Goal: Information Seeking & Learning: Find specific fact

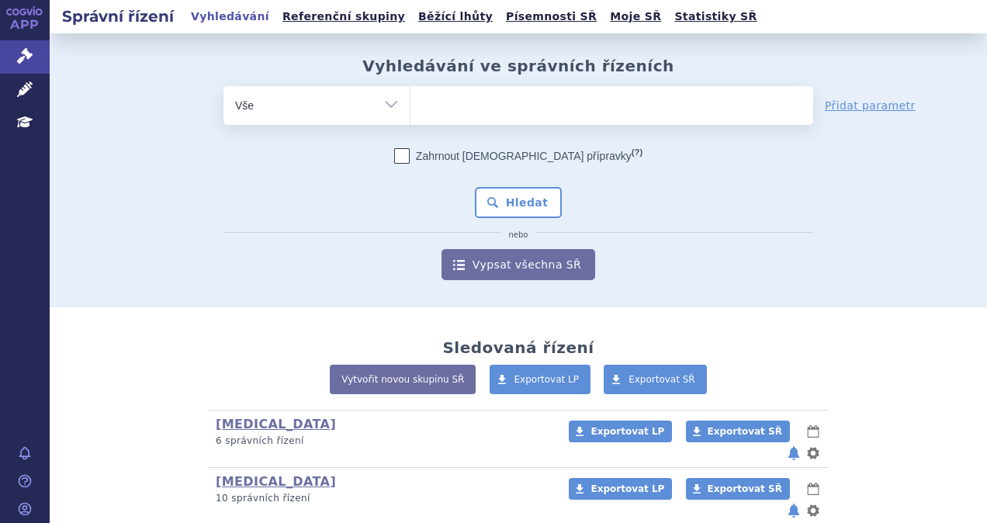
click at [480, 106] on ul at bounding box center [612, 102] width 403 height 33
click at [411, 106] on select at bounding box center [410, 104] width 1 height 39
type input "je"
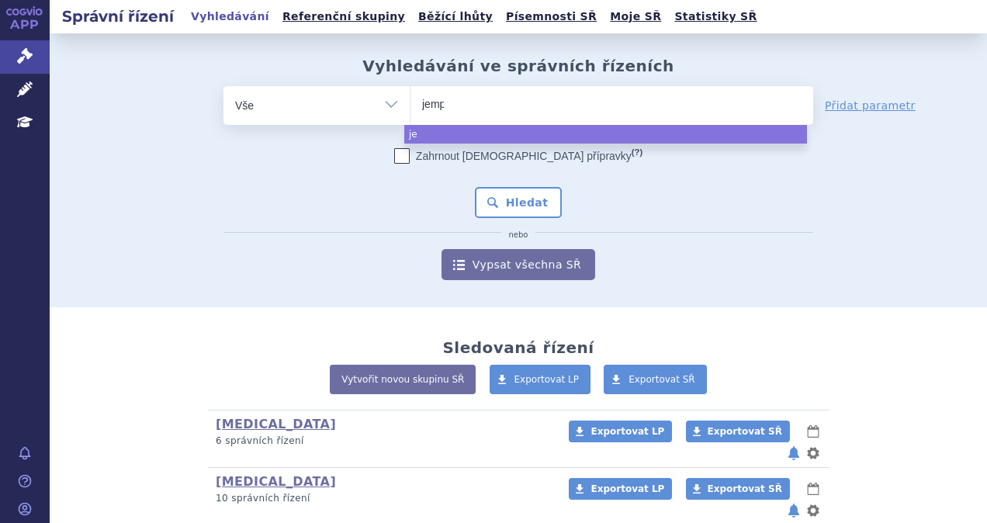
type input "jempe"
type input "jemperl"
type input "jemperli"
select select "jemperli"
click at [483, 189] on button "Hledat" at bounding box center [519, 202] width 88 height 31
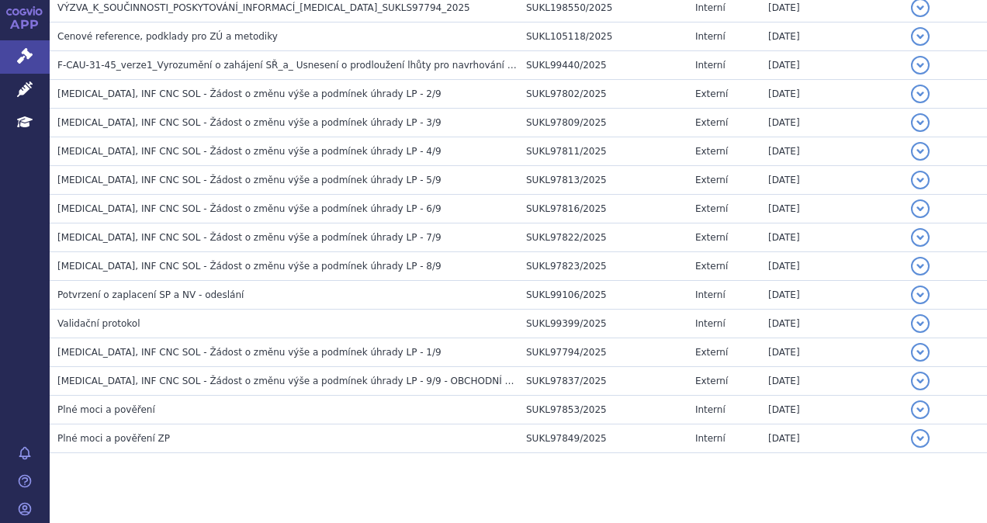
scroll to position [668, 0]
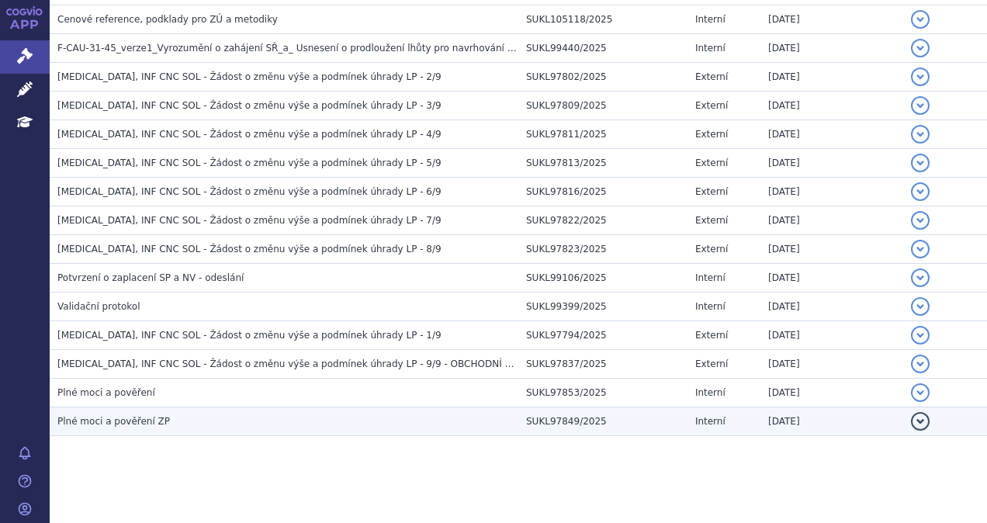
click at [127, 425] on td "Plné moci a pověření ZP" at bounding box center [284, 422] width 469 height 29
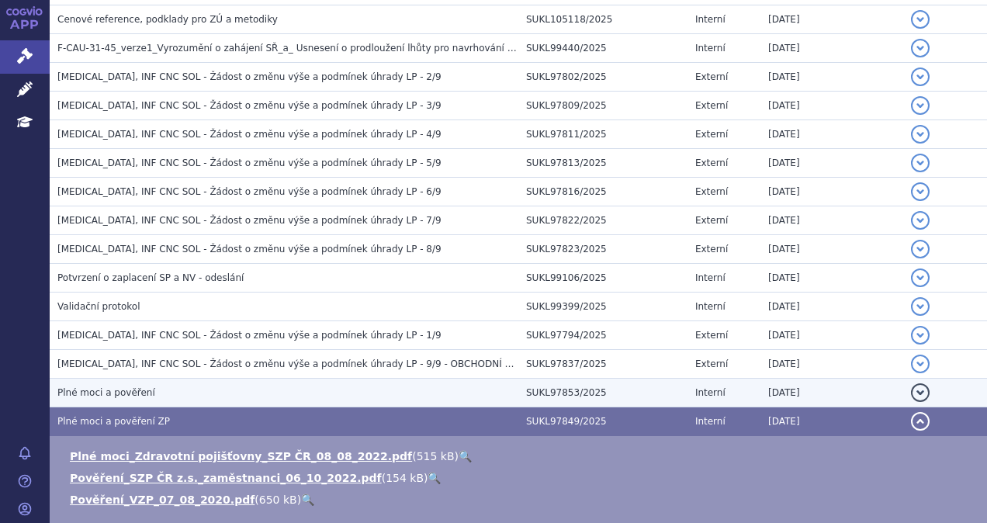
click at [126, 397] on td "Plné moci a pověření" at bounding box center [284, 393] width 469 height 29
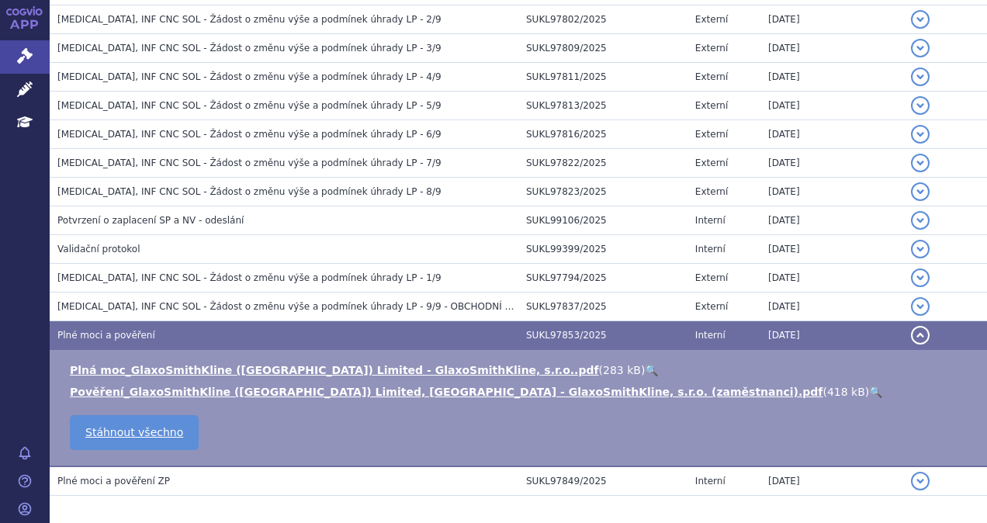
scroll to position [786, 0]
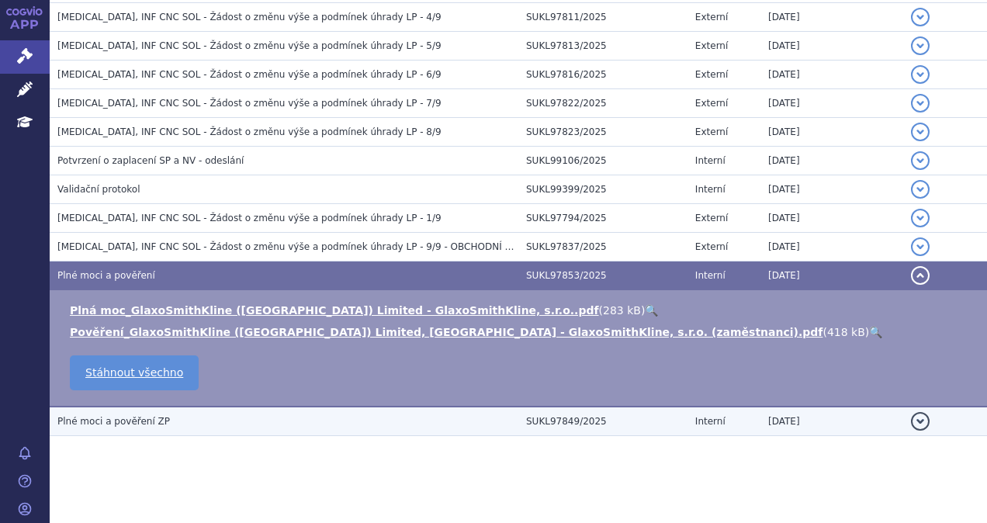
click at [138, 422] on h3 "Plné moci a pověření ZP" at bounding box center [287, 422] width 461 height 16
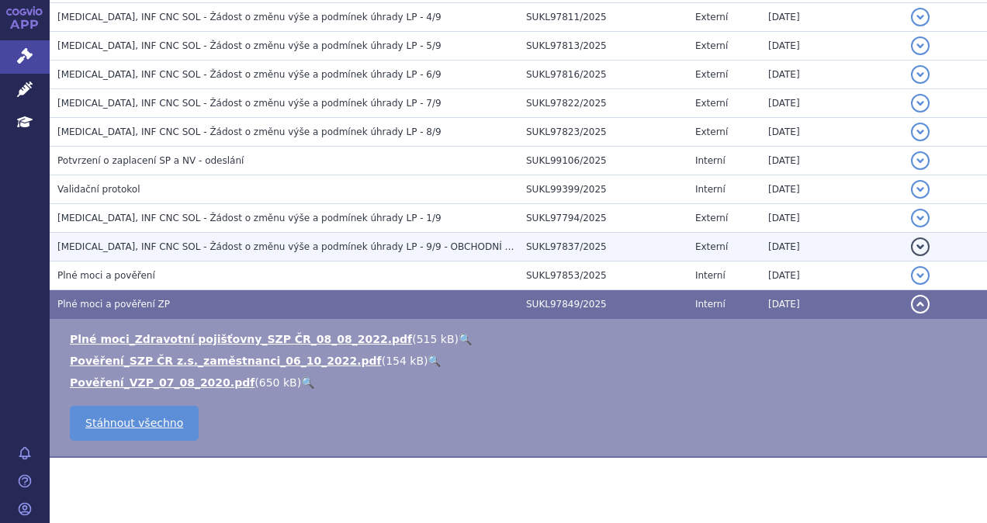
click at [161, 243] on span "JEMPERLI, INF CNC SOL - Žádost o změnu výše a podmínek úhrady LP - 9/9 - OBCHOD…" at bounding box center [305, 246] width 496 height 11
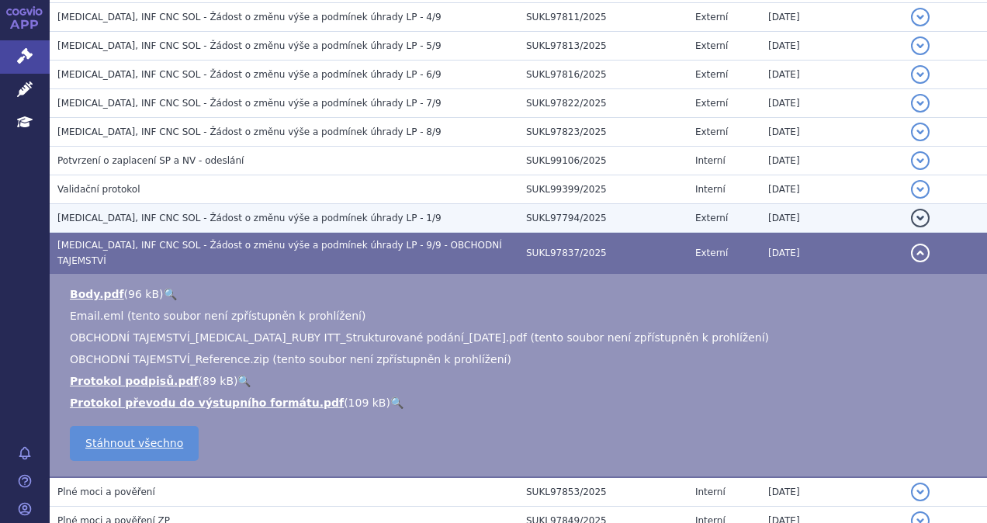
click at [147, 213] on span "JEMPERLI, INF CNC SOL - Žádost o změnu výše a podmínek úhrady LP - 1/9" at bounding box center [249, 218] width 384 height 11
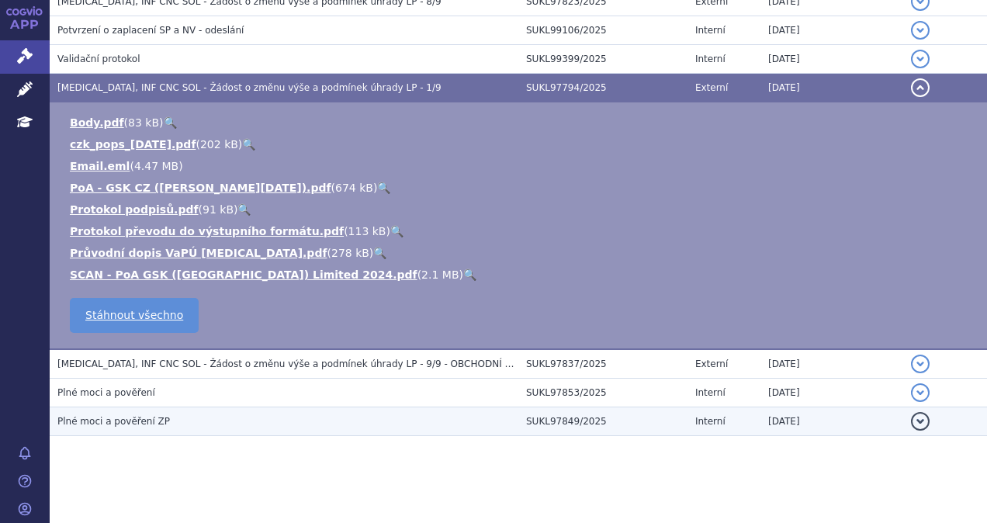
click at [126, 416] on span "Plné moci a pověření ZP" at bounding box center [113, 421] width 113 height 11
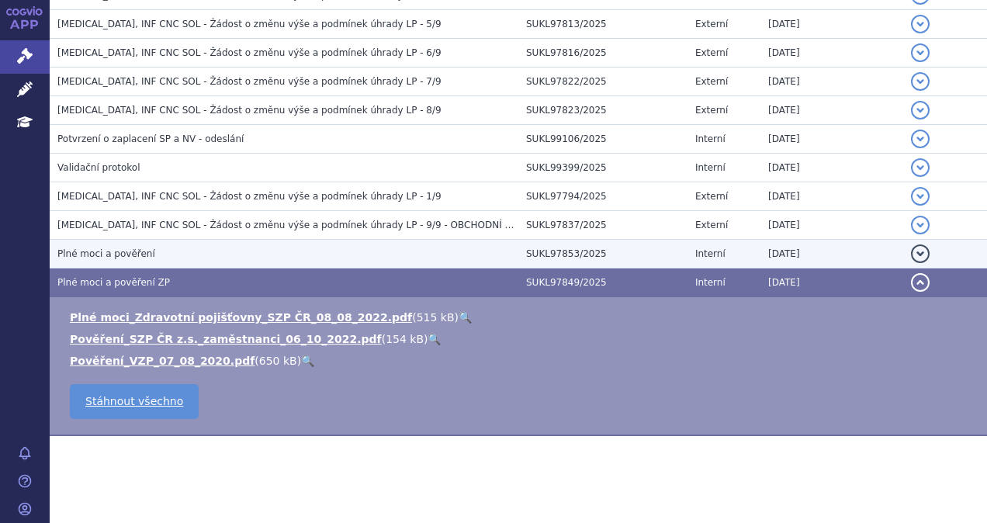
click at [106, 252] on span "Plné moci a pověření" at bounding box center [106, 253] width 98 height 11
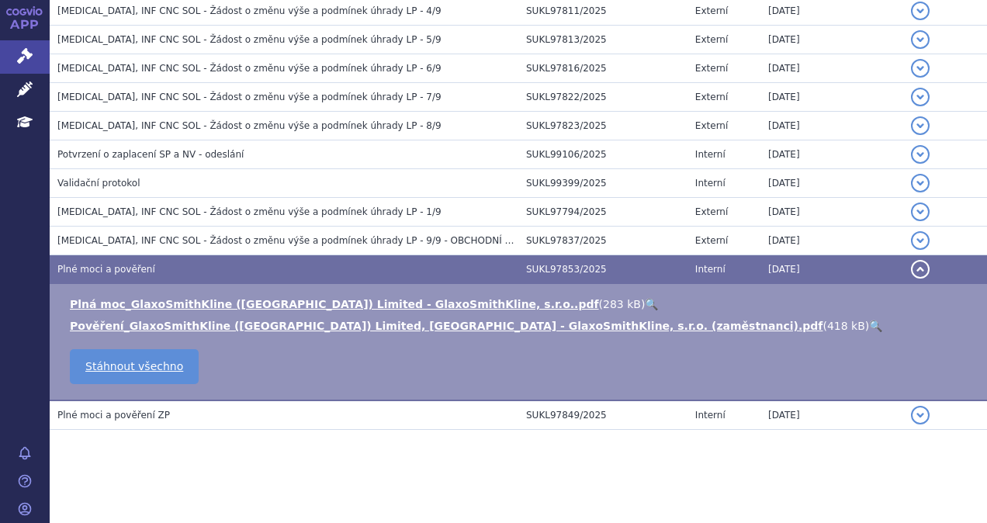
scroll to position [786, 0]
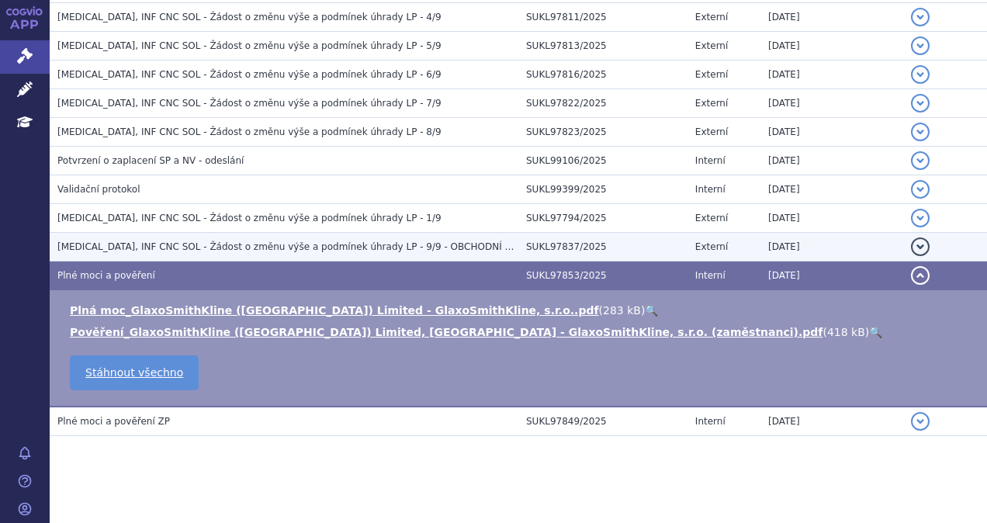
click at [95, 242] on span "JEMPERLI, INF CNC SOL - Žádost o změnu výše a podmínek úhrady LP - 9/9 - OBCHOD…" at bounding box center [305, 246] width 496 height 11
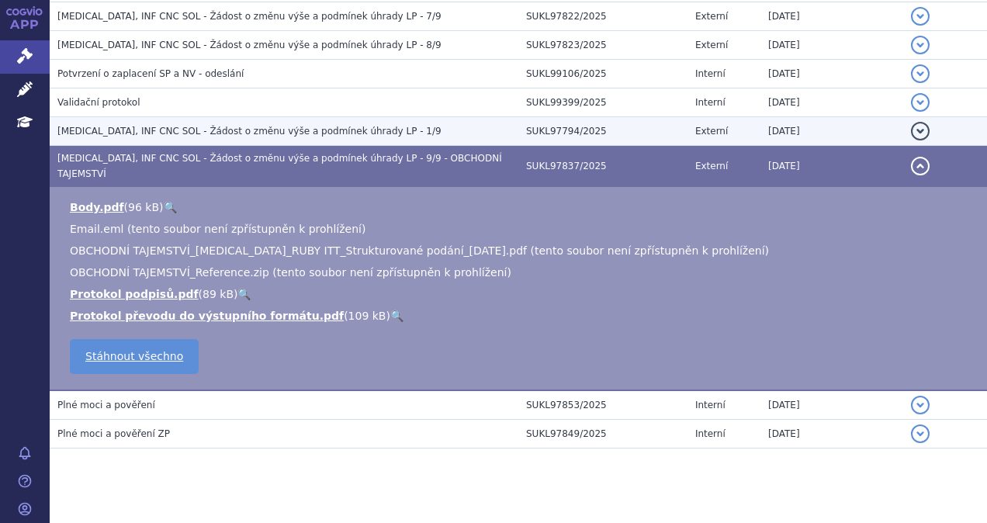
click at [114, 129] on span "JEMPERLI, INF CNC SOL - Žádost o změnu výše a podmínek úhrady LP - 1/9" at bounding box center [249, 131] width 384 height 11
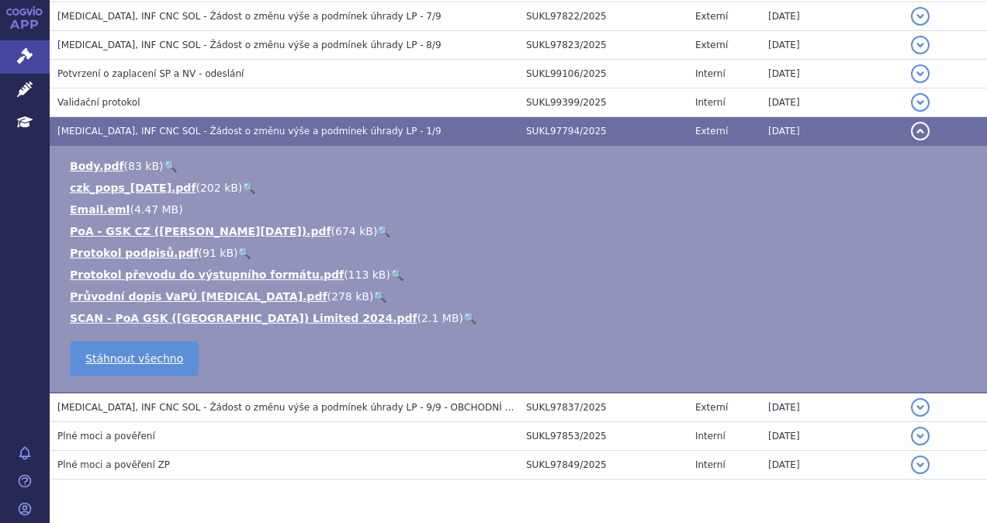
scroll to position [916, 0]
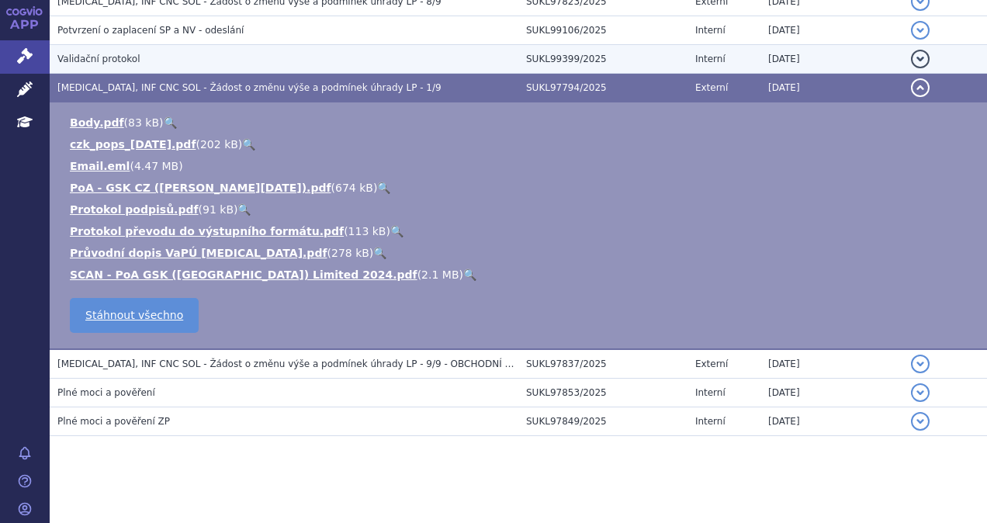
click at [99, 54] on span "Validační protokol" at bounding box center [98, 59] width 83 height 11
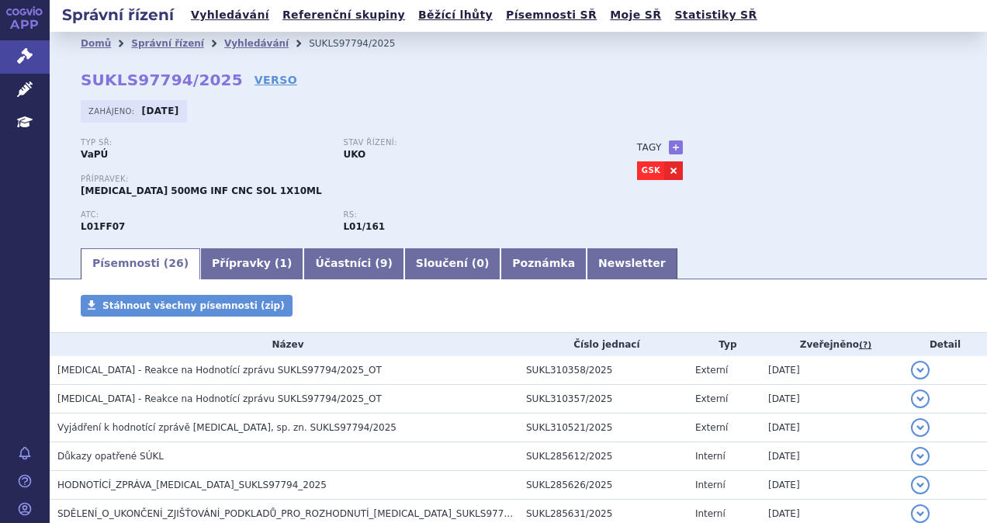
scroll to position [0, 0]
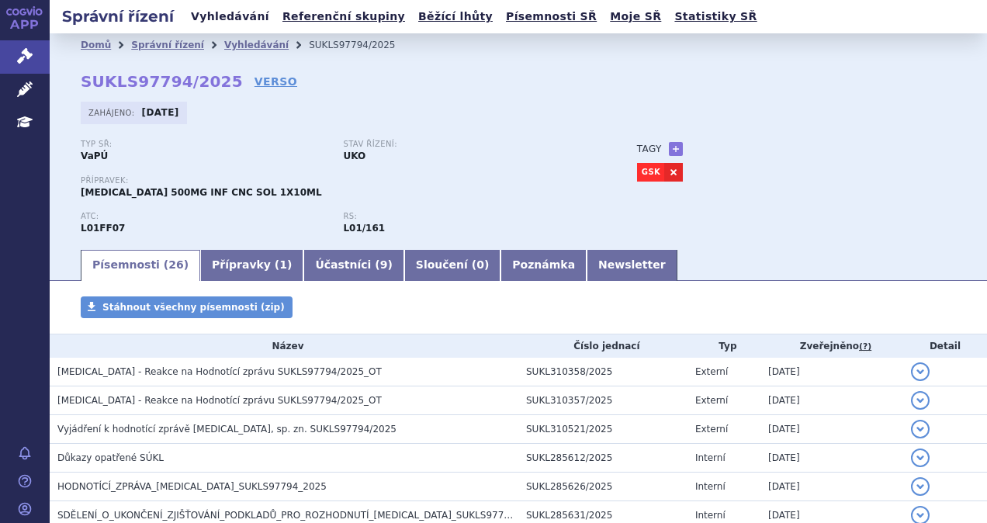
click at [231, 16] on link "Vyhledávání" at bounding box center [230, 16] width 88 height 21
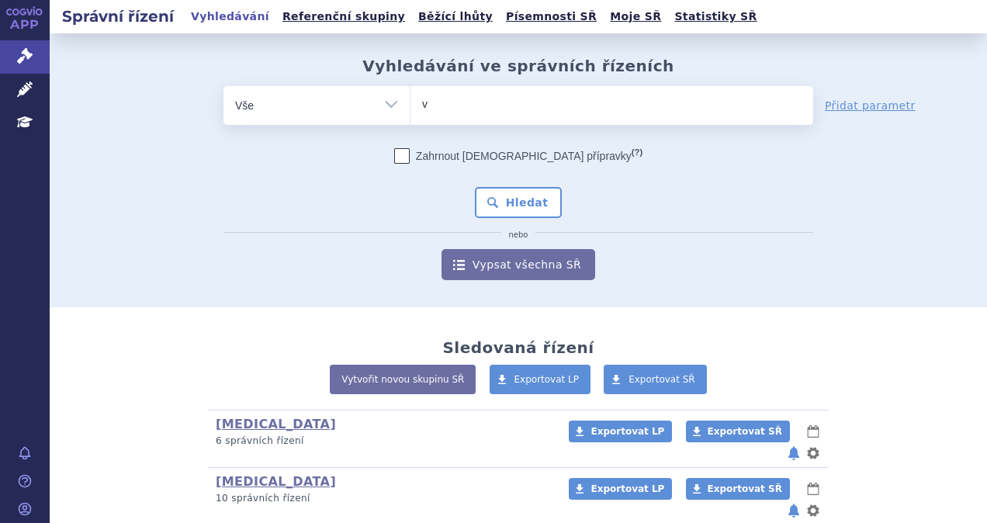
type input "vy"
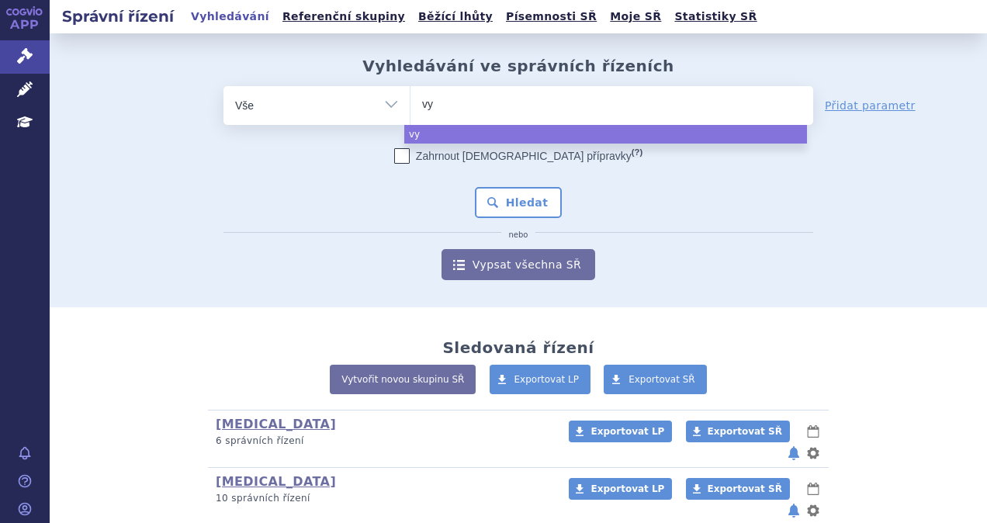
type input "vyr"
type input "v"
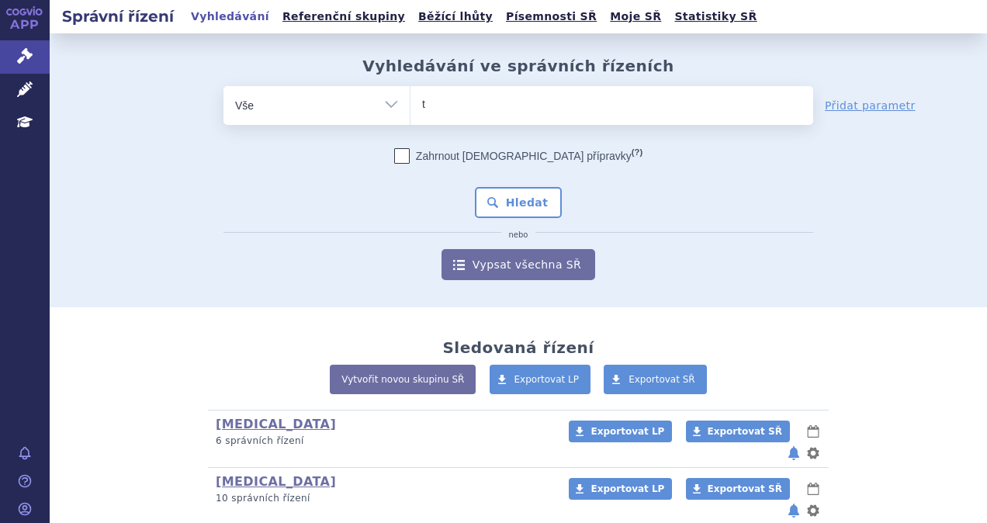
type input "ta"
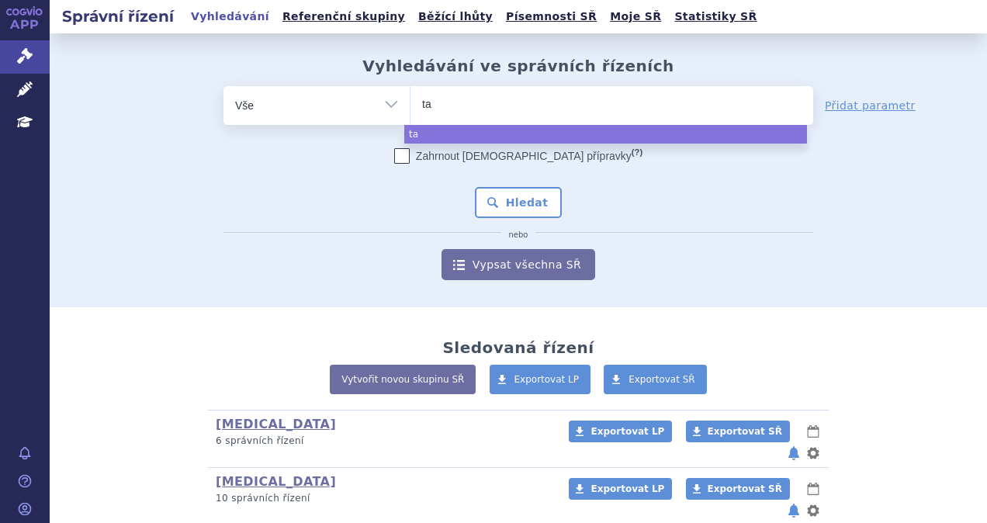
type input "tal"
type input "talve"
type input "talvey"
select select "talvey"
click at [512, 199] on button "Hledat" at bounding box center [519, 202] width 88 height 31
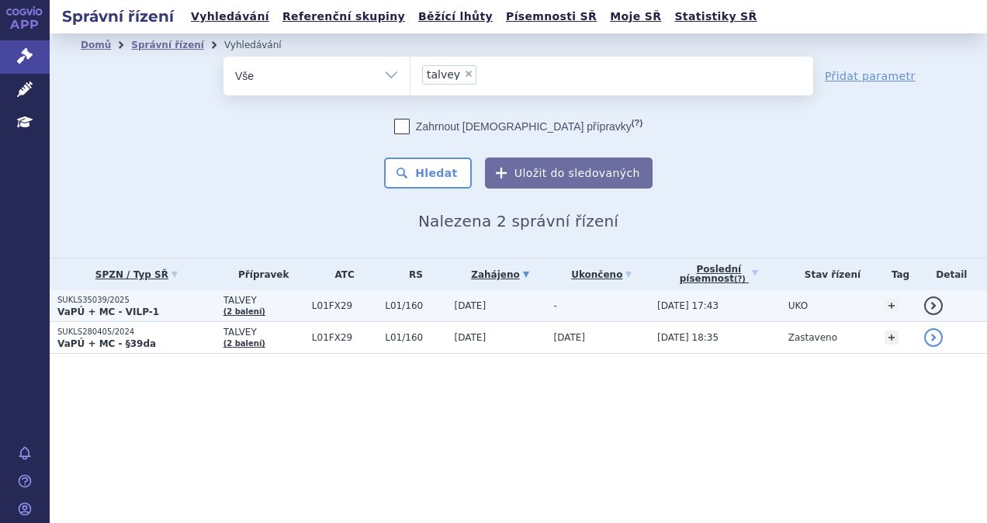
click at [180, 314] on p "VaPÚ + MC - VILP-1" at bounding box center [136, 312] width 158 height 12
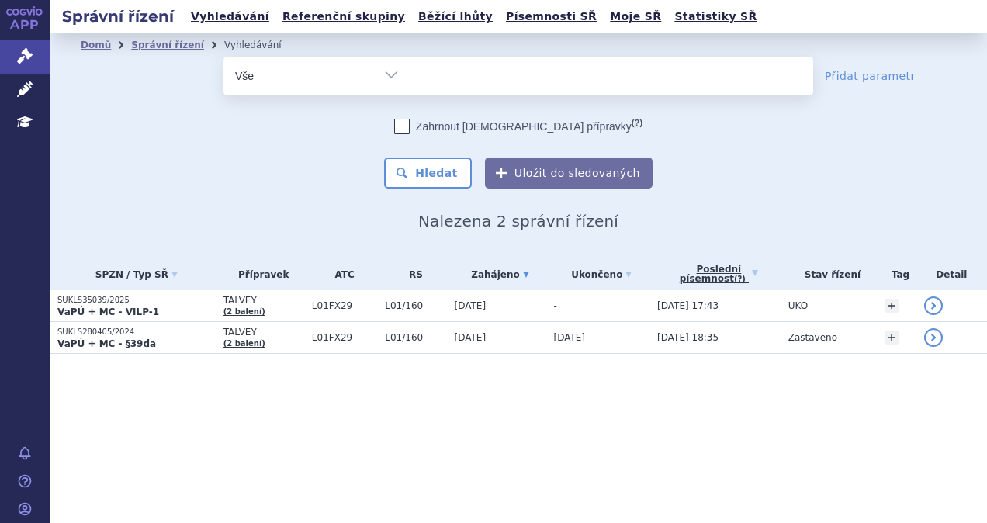
select select
click at [463, 72] on ul at bounding box center [612, 73] width 403 height 33
click at [411, 72] on select "talvey" at bounding box center [410, 75] width 1 height 39
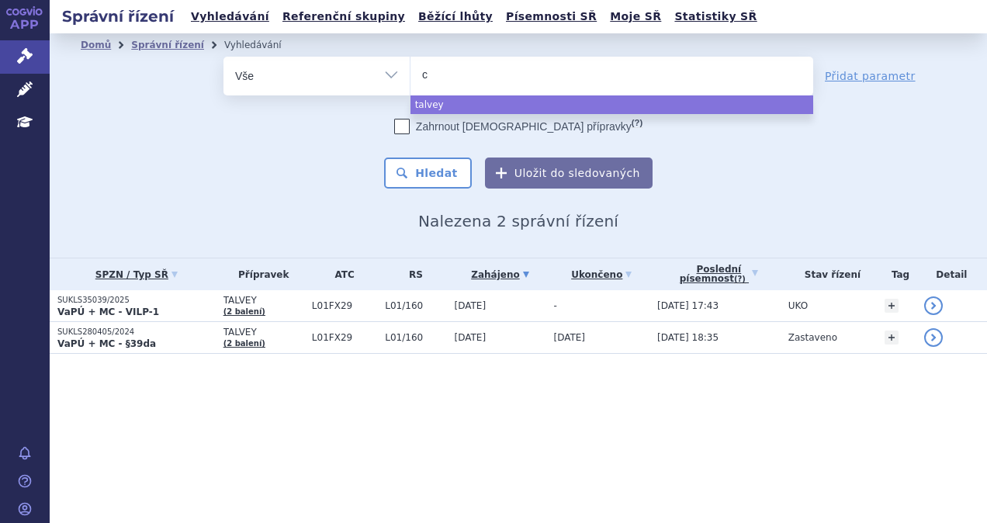
type input "ca"
type input "car"
type input "carvy"
type input "carvykt"
type input "carvykti"
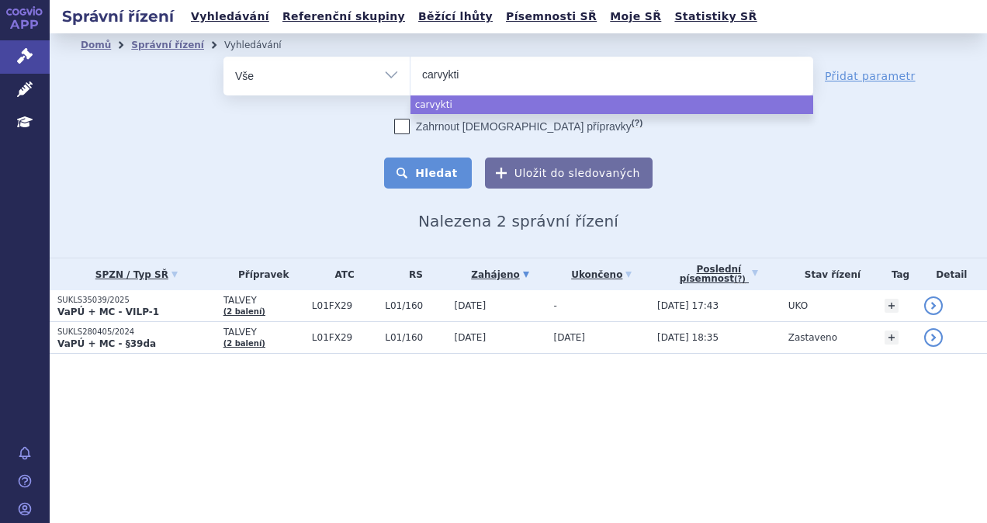
select select "carvykti"
click at [440, 169] on button "Hledat" at bounding box center [428, 173] width 88 height 31
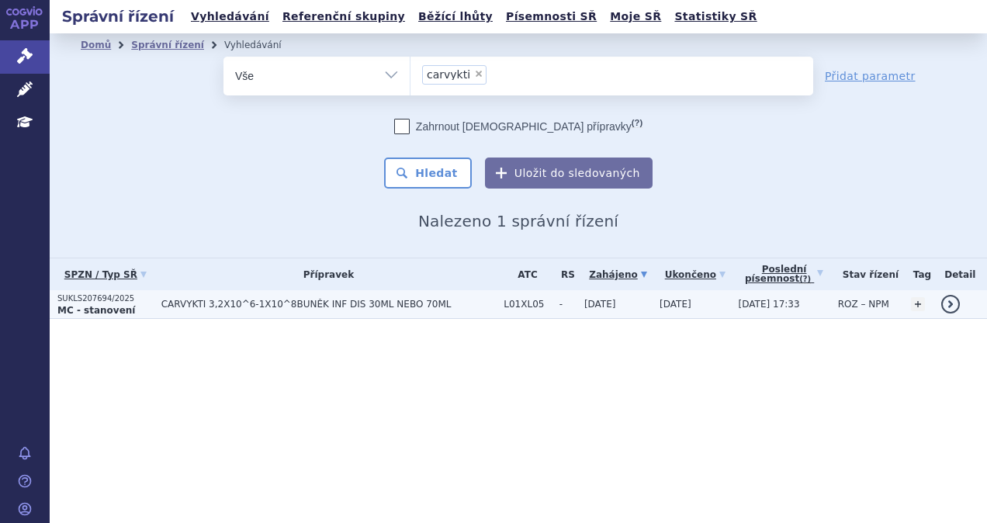
click at [296, 300] on span "CARVYKTI 3,2X10^6-1X10^8BUNĚK INF DIS 30ML NEBO 70ML" at bounding box center [328, 304] width 335 height 11
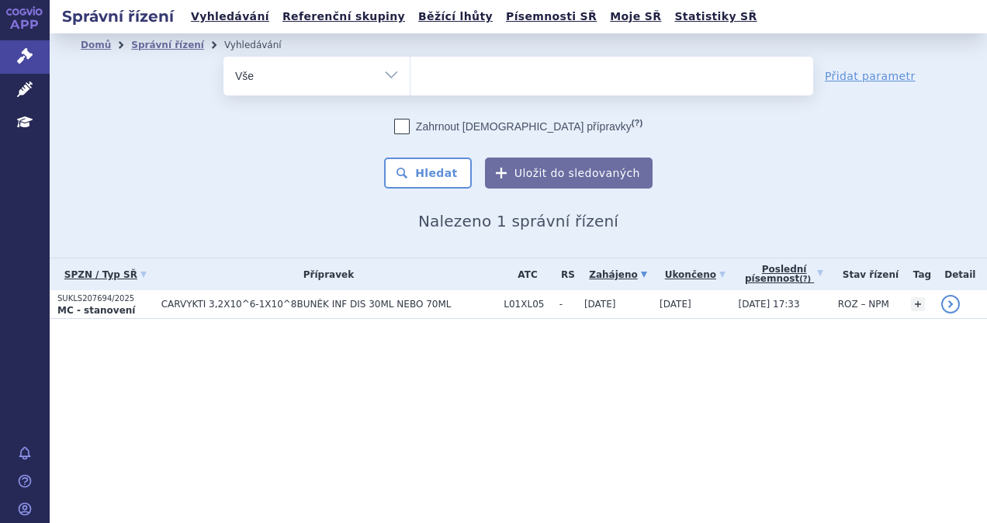
select select
click at [470, 79] on ul at bounding box center [612, 73] width 403 height 33
click at [411, 79] on select "carvykti" at bounding box center [410, 75] width 1 height 39
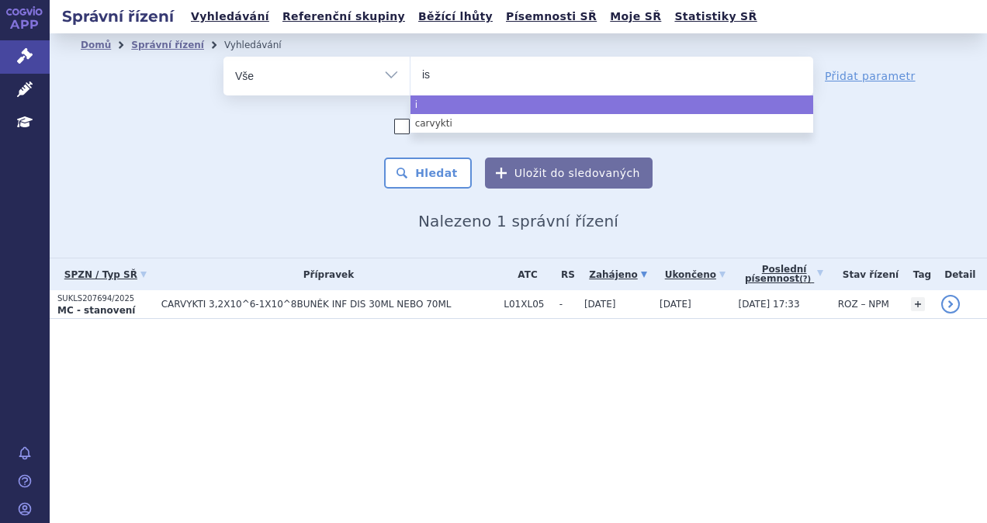
type input "isa"
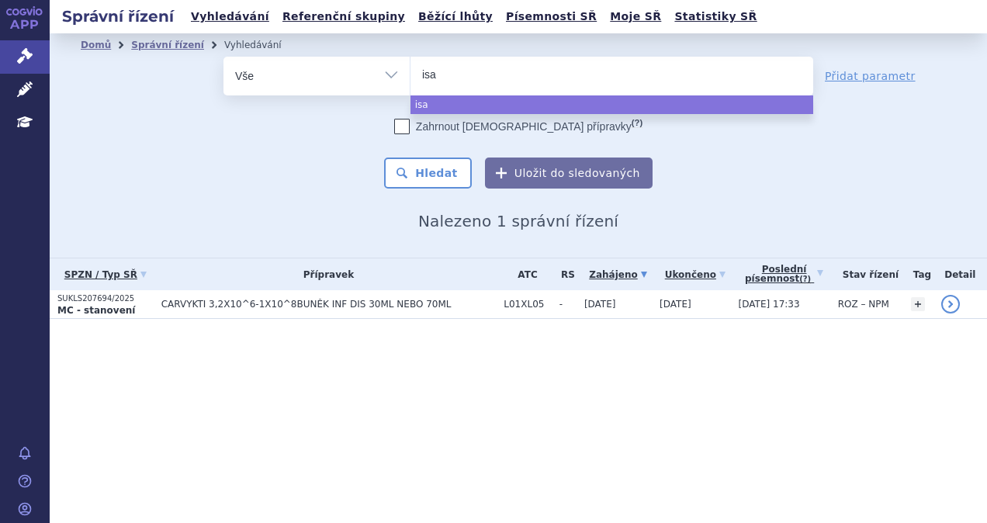
type input "is"
type input "i"
type input "sa"
type input "sar"
type input "sarc"
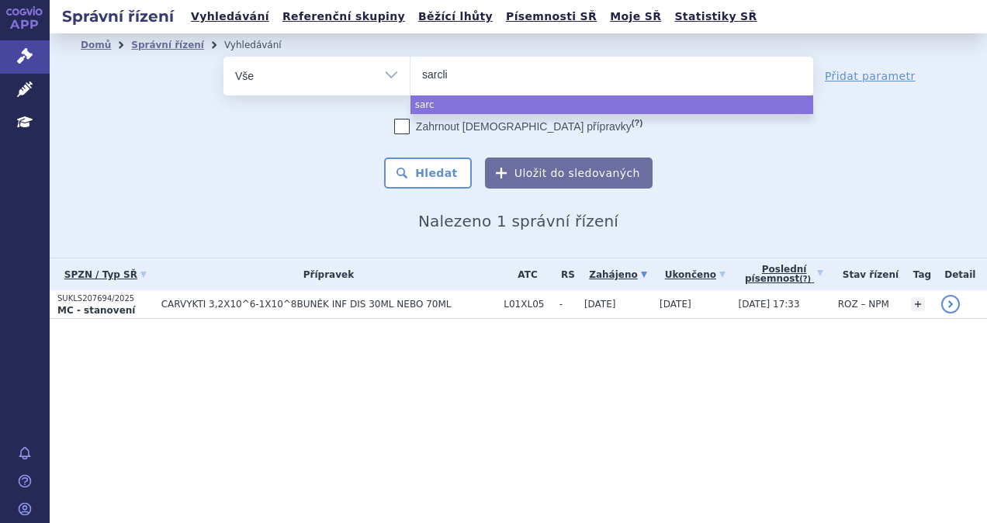
type input "sarcliv"
type input "sarcliva"
type input "sarcli"
type input "sarclis"
type input "sarclisa"
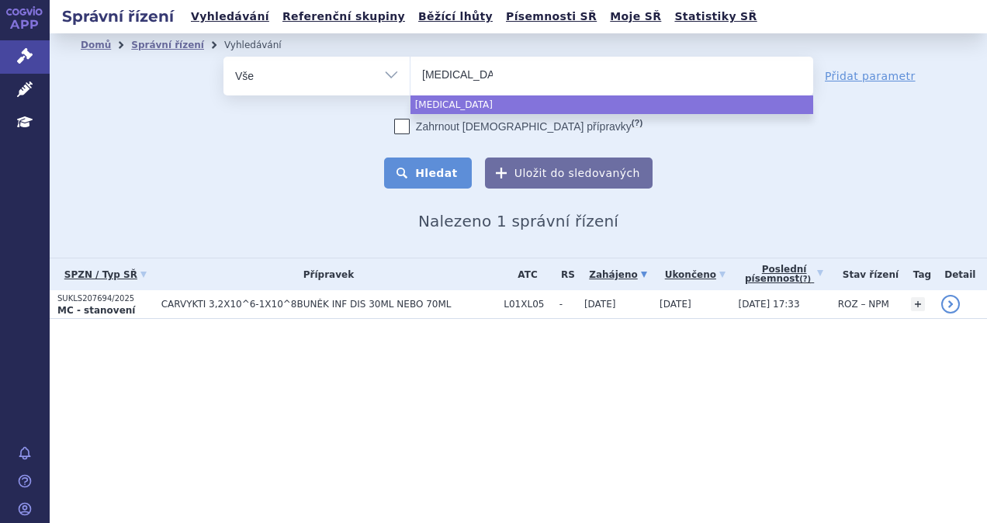
select select "sarclisa"
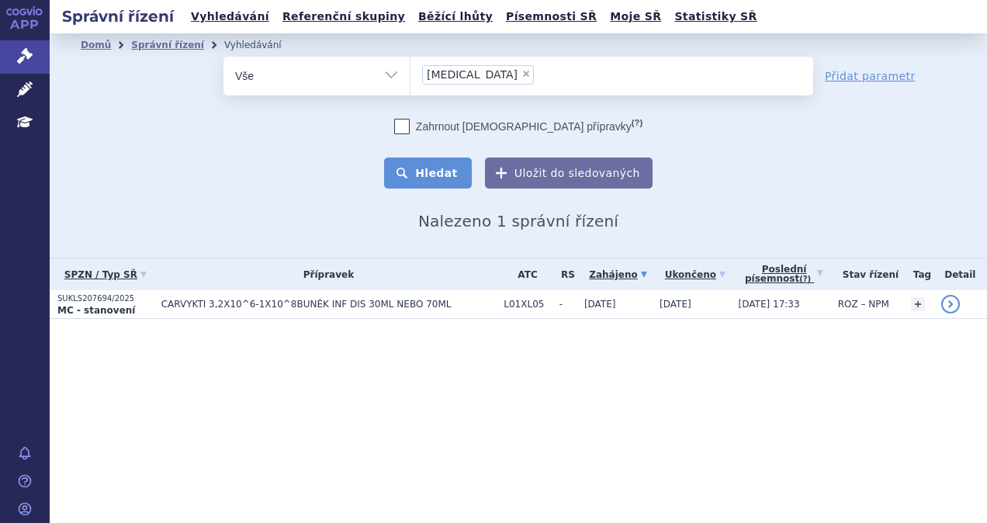
click at [410, 186] on button "Hledat" at bounding box center [428, 173] width 88 height 31
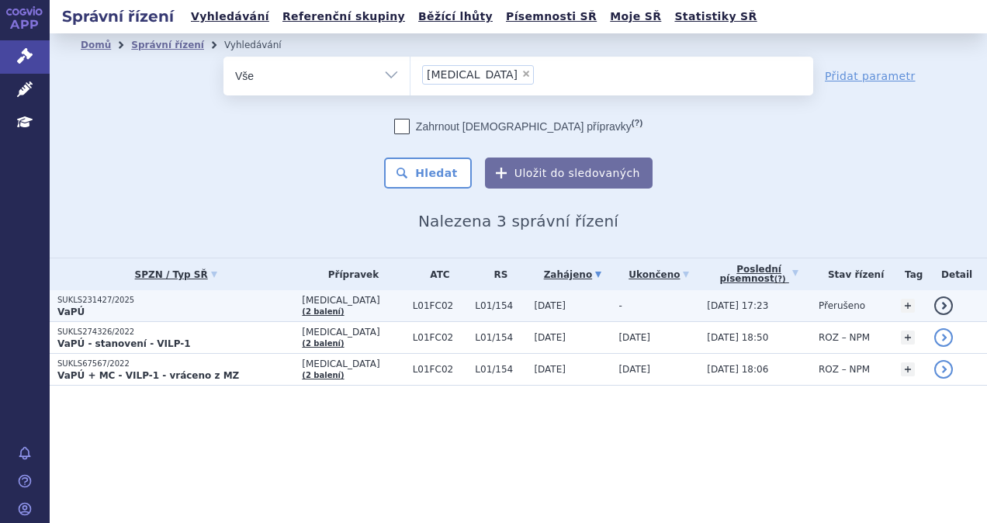
click at [236, 295] on p "SUKLS231427/2025" at bounding box center [175, 300] width 237 height 11
